Goal: Task Accomplishment & Management: Use online tool/utility

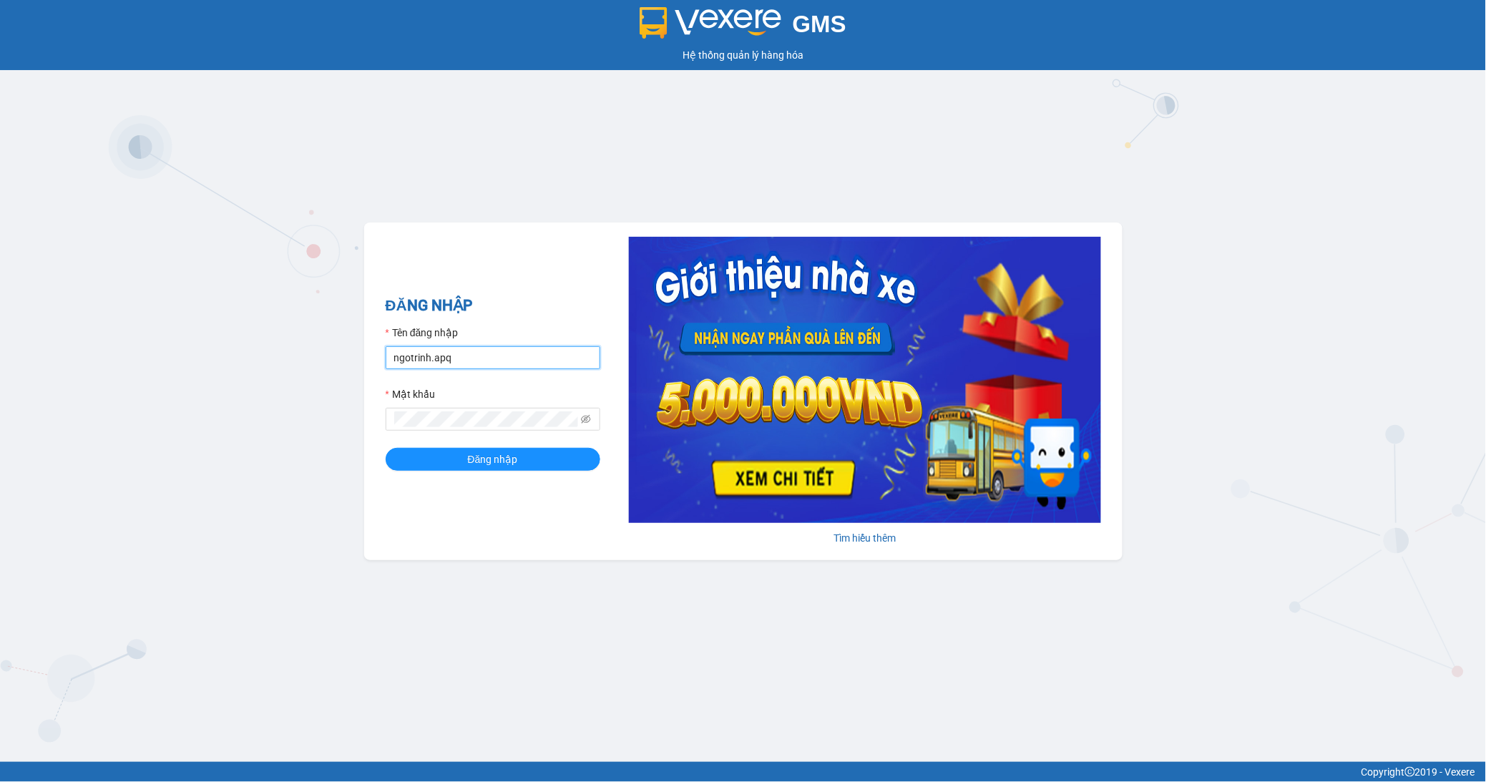
click at [534, 362] on input "ngotrinh.apq" at bounding box center [493, 357] width 215 height 23
type input "maisuong.apq"
click at [506, 461] on span "Đăng nhập" at bounding box center [493, 460] width 50 height 16
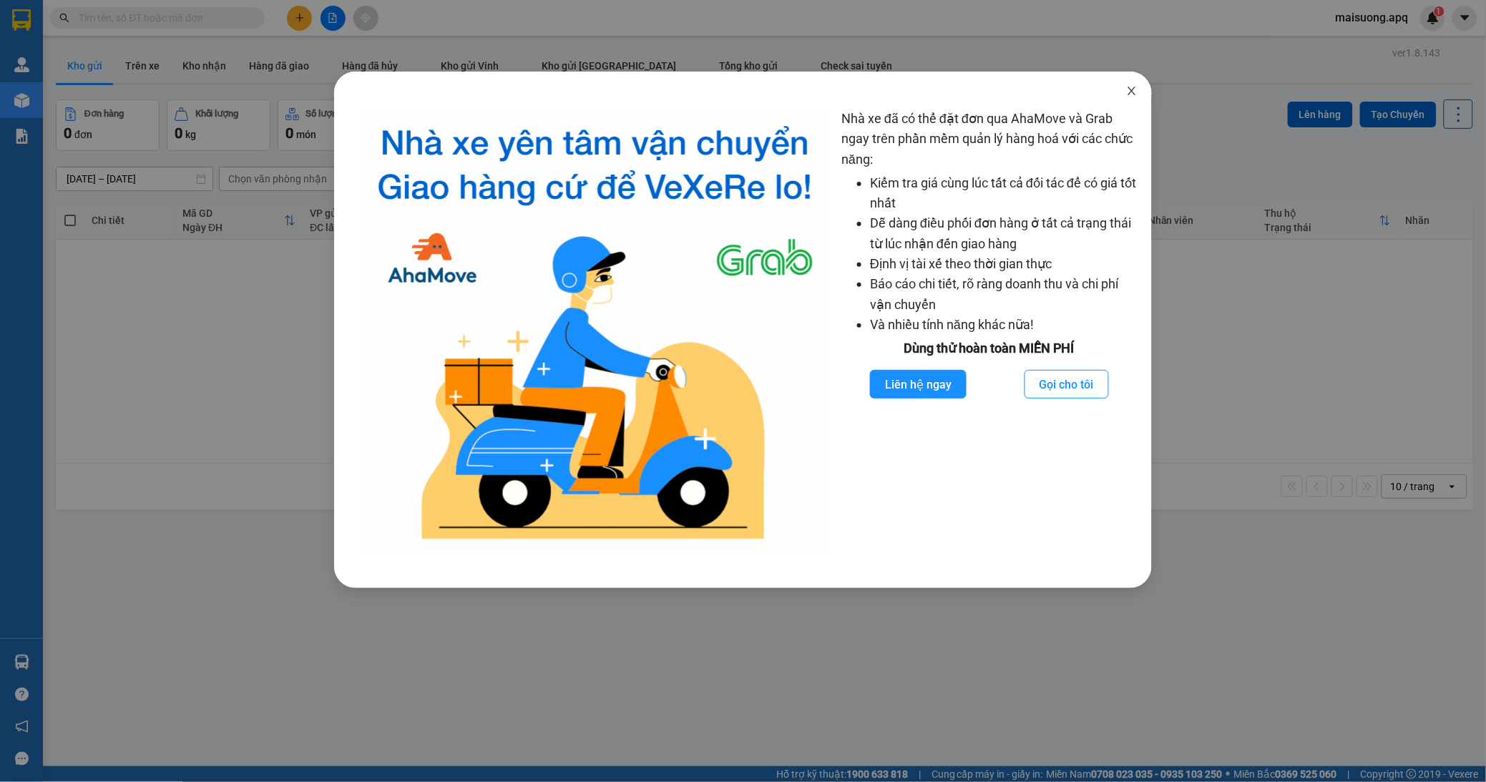
click at [1134, 87] on icon "close" at bounding box center [1131, 90] width 11 height 11
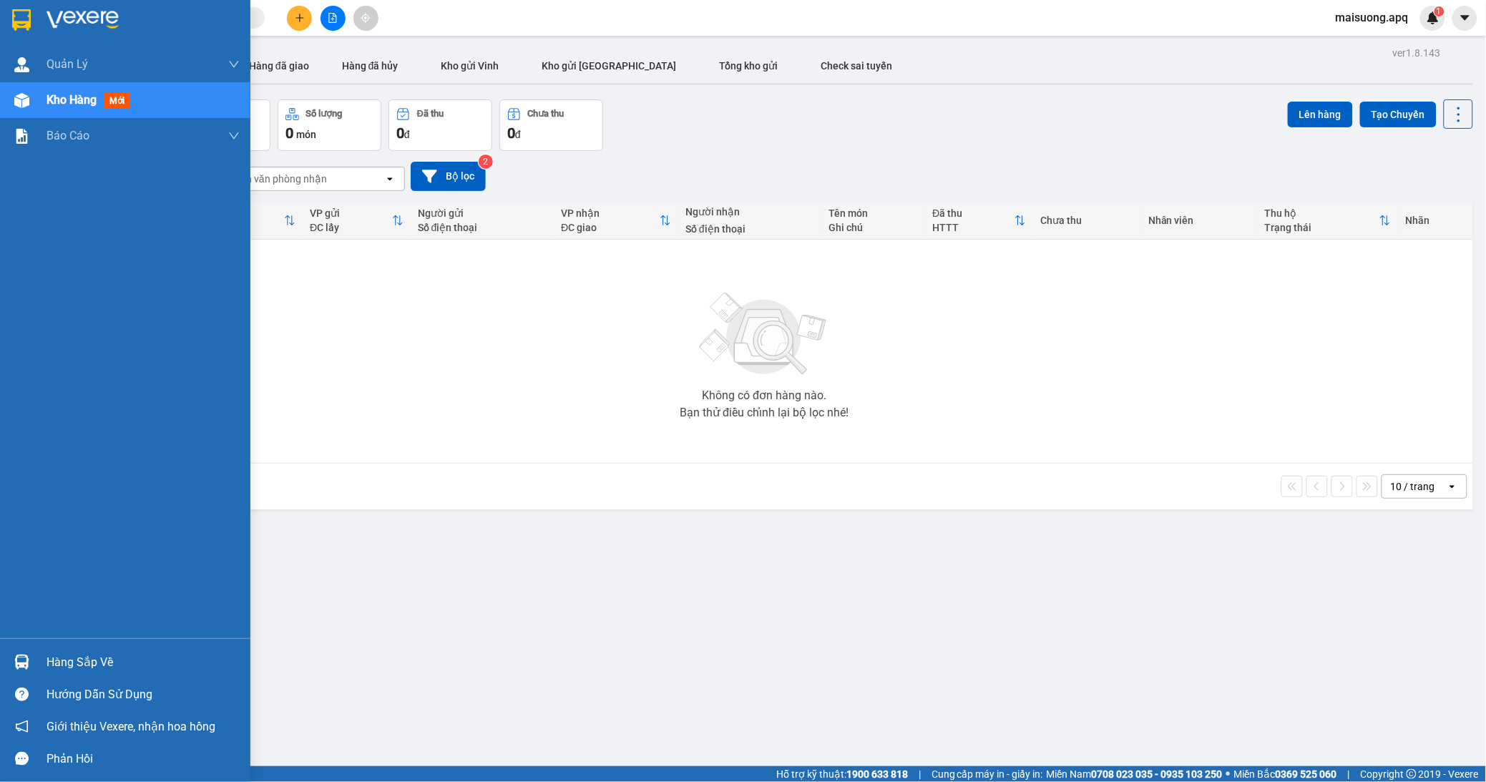
click at [66, 668] on div "Hàng sắp về" at bounding box center [143, 662] width 193 height 21
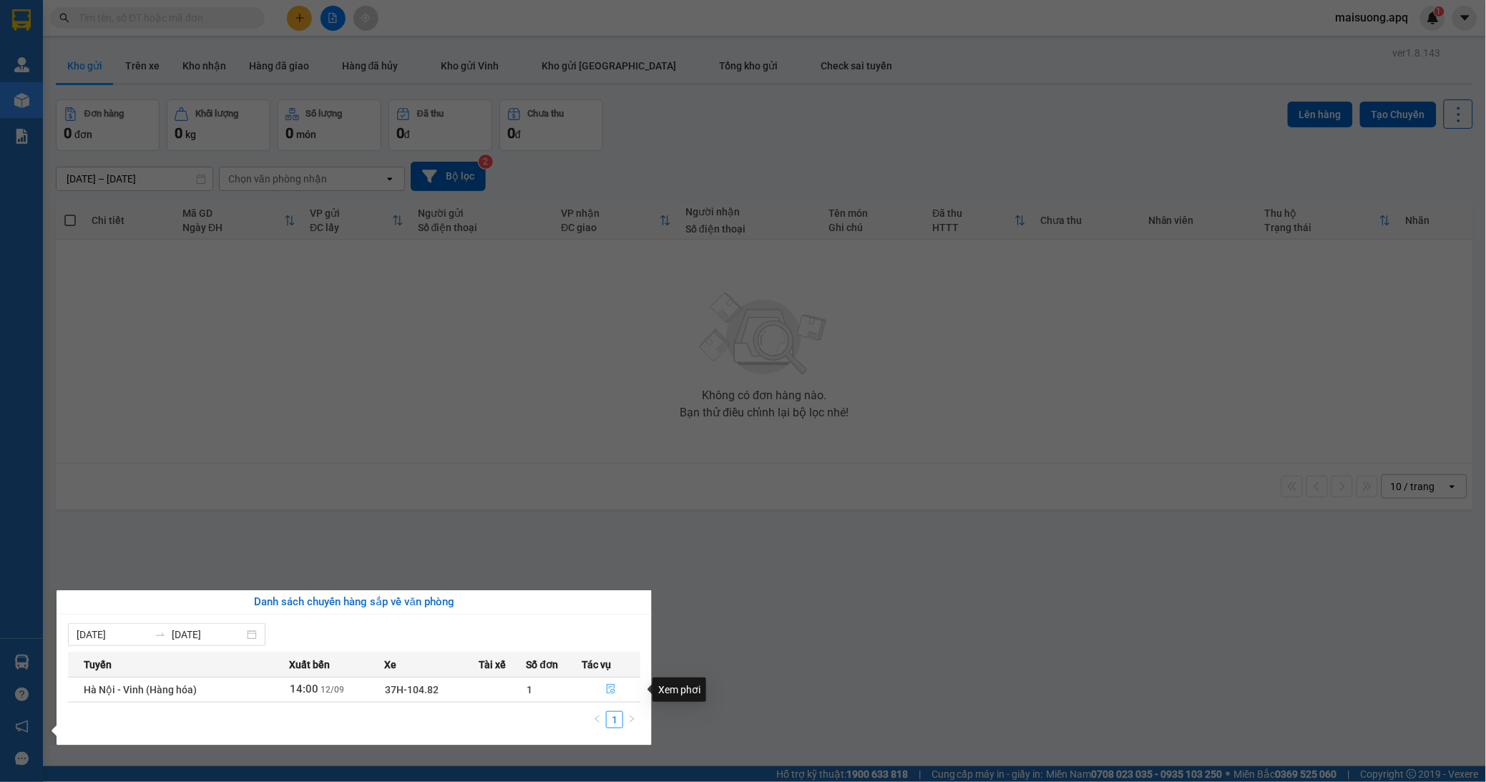
click at [611, 694] on icon "file-done" at bounding box center [611, 689] width 10 height 10
